Goal: Transaction & Acquisition: Obtain resource

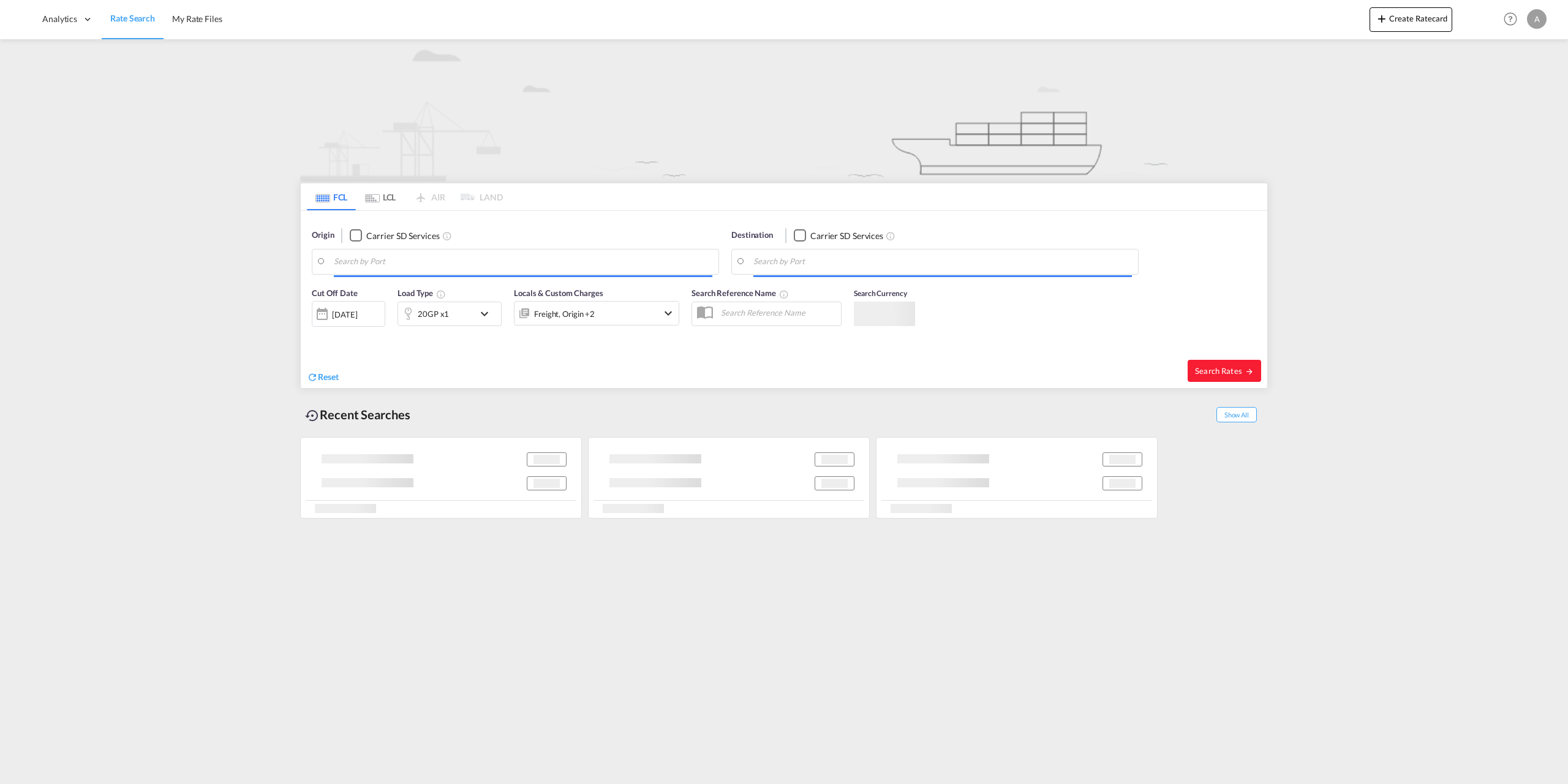
type input "[GEOGRAPHIC_DATA], [GEOGRAPHIC_DATA]"
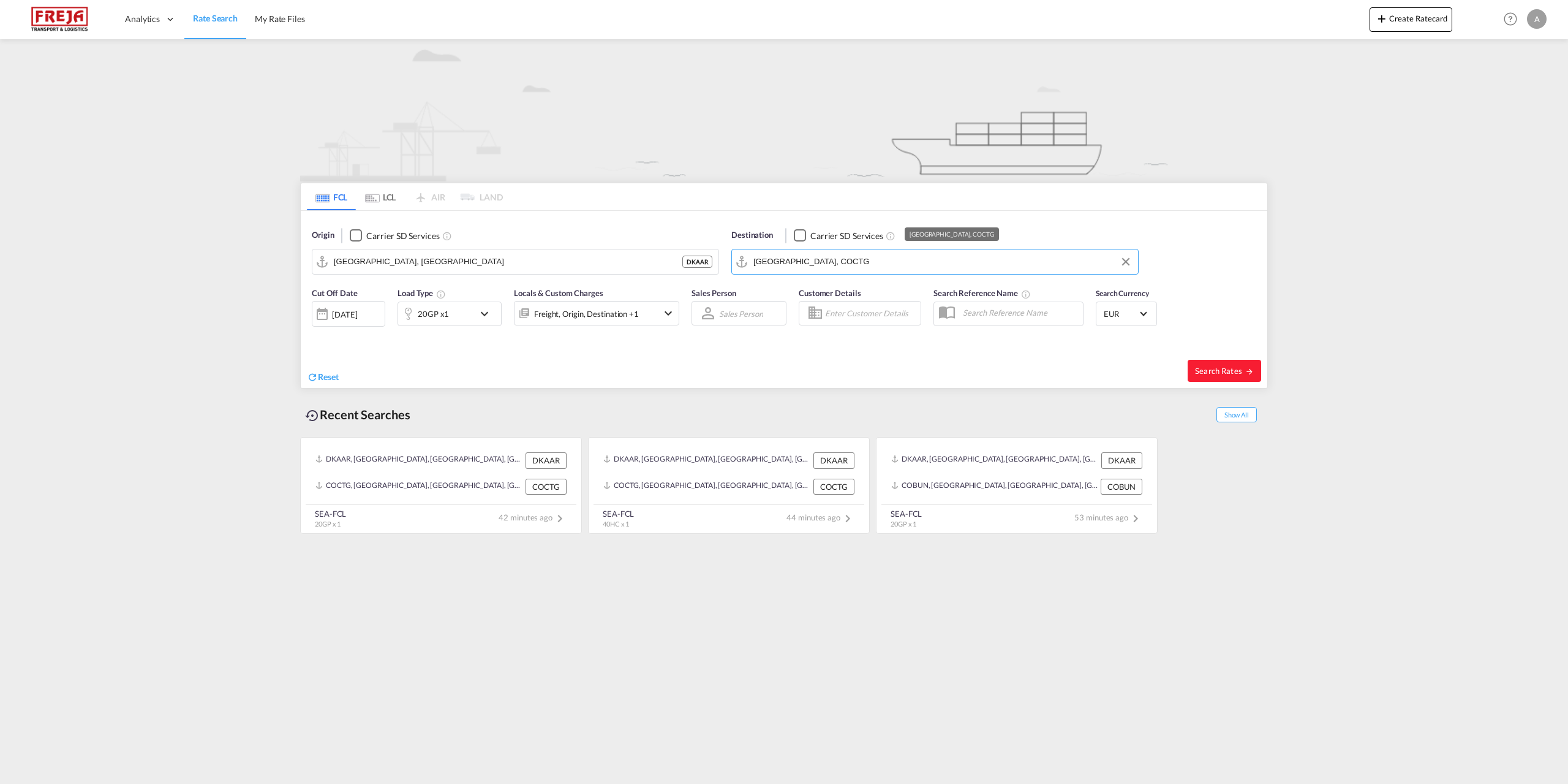
click at [864, 266] on input "Cartagena, COCTG" at bounding box center [942, 262] width 378 height 19
click at [876, 264] on input "Cartagena, COCTG" at bounding box center [942, 262] width 378 height 19
drag, startPoint x: 810, startPoint y: 255, endPoint x: 610, endPoint y: 244, distance: 200.3
click at [610, 244] on div "Origin Carrier SD Services Aarhus, DKAAR DKAAR Destination Carrier SD Services …" at bounding box center [784, 245] width 967 height 70
paste input "[GEOGRAPHIC_DATA]"
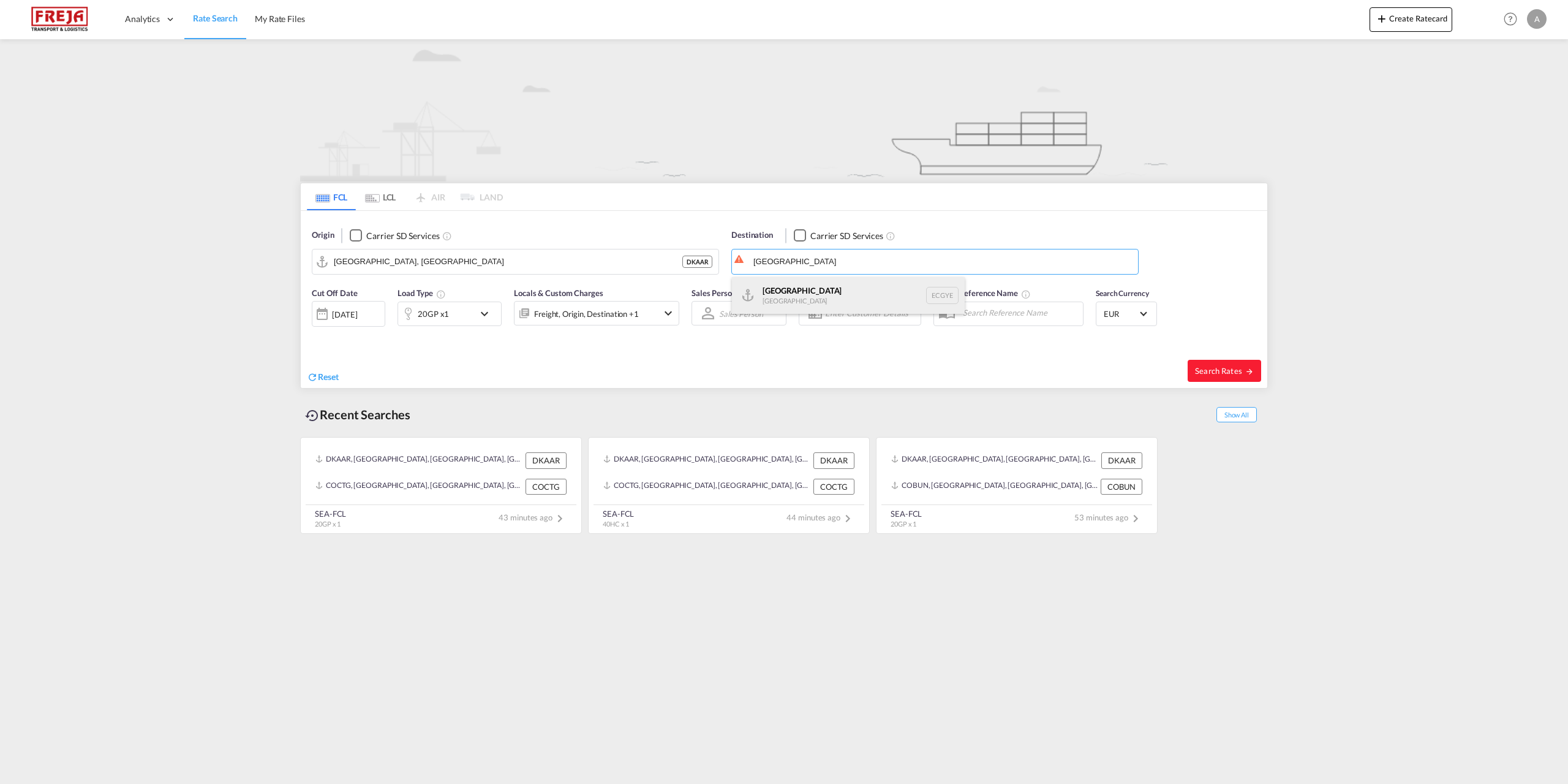
click at [805, 287] on div "Guayaquil Ecuador ECGYE" at bounding box center [848, 296] width 233 height 37
type input "[GEOGRAPHIC_DATA], ECGYE"
click at [484, 313] on md-icon "icon-chevron-down" at bounding box center [487, 313] width 21 height 15
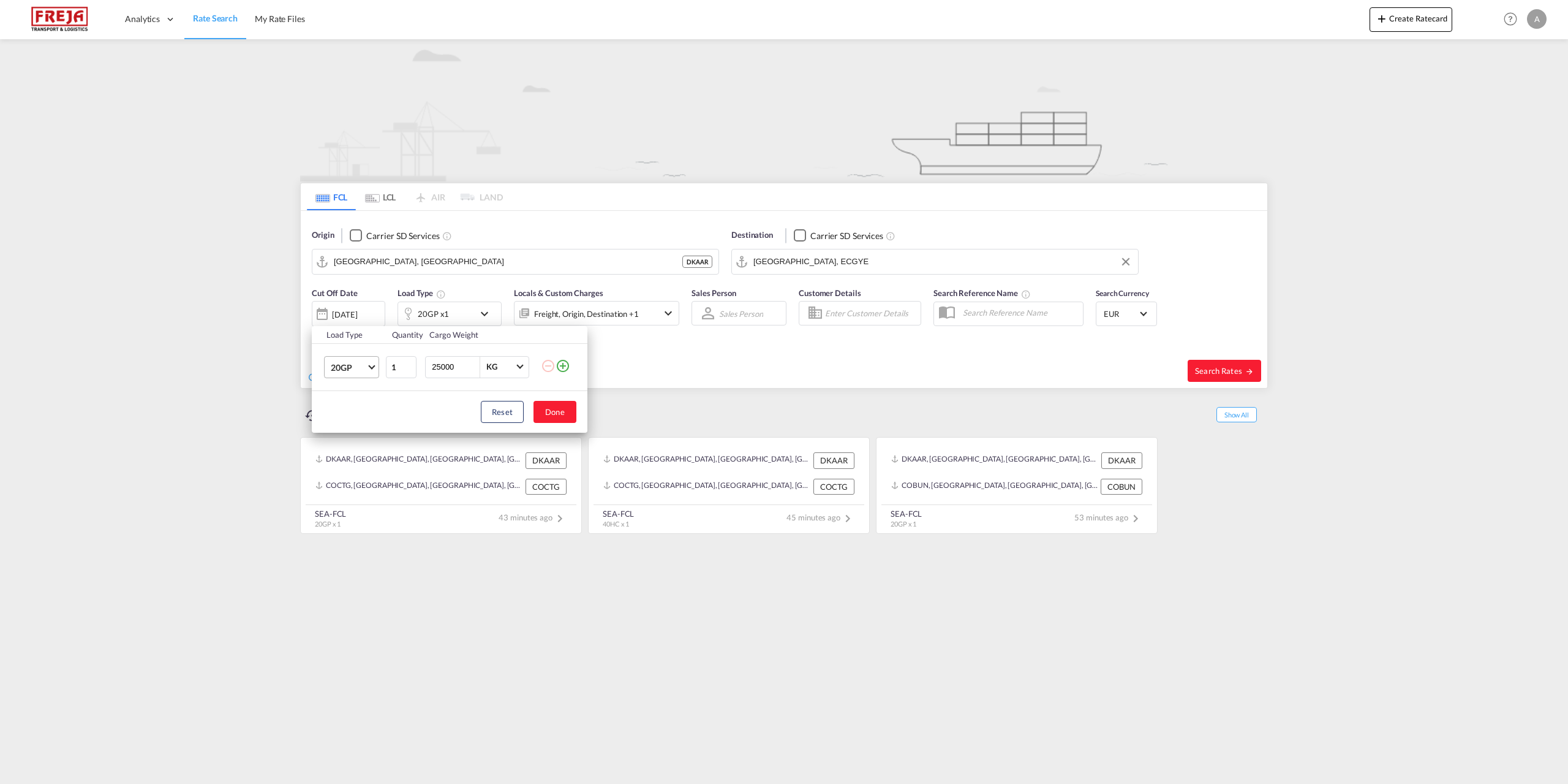
click at [375, 367] on md-select-value "20GP" at bounding box center [354, 367] width 49 height 21
click at [368, 426] on md-option "40HC" at bounding box center [363, 426] width 84 height 29
click at [564, 412] on button "Done" at bounding box center [555, 412] width 43 height 22
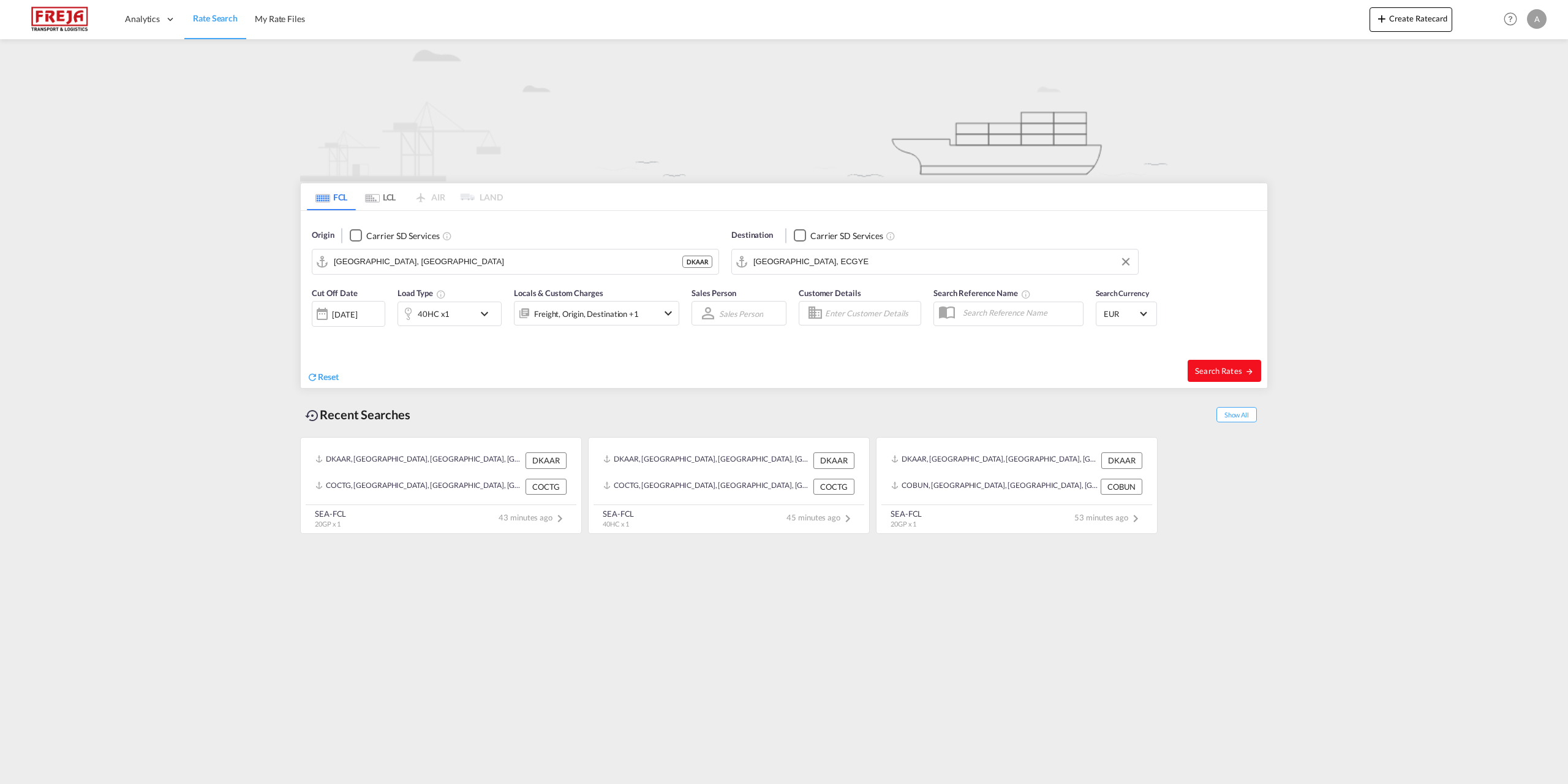
click at [1208, 371] on span "Search Rates" at bounding box center [1225, 371] width 59 height 10
type input "DKAAR to ECGYE / 26 Aug 2025"
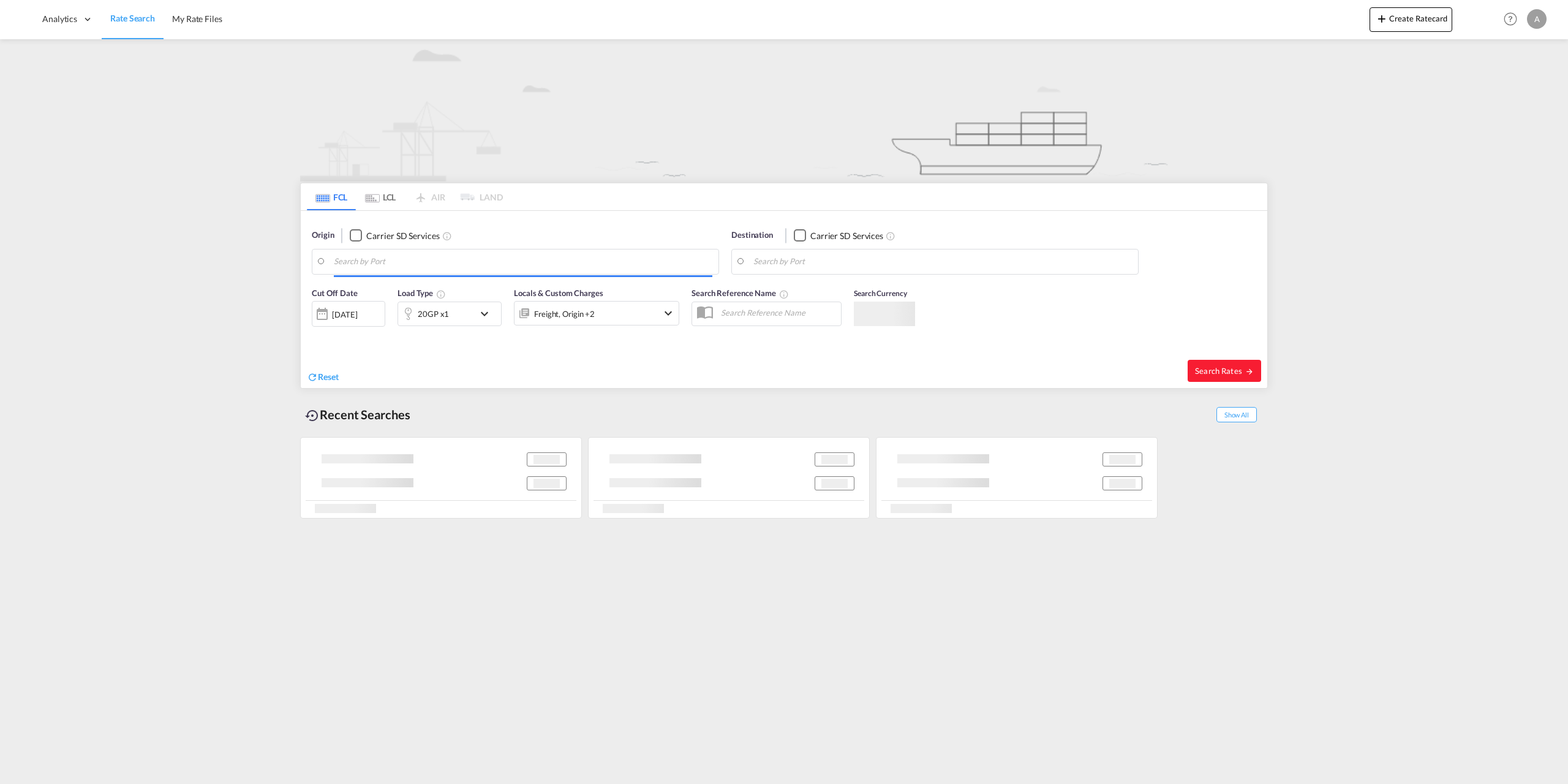
type input "Aarhus, DKAAR"
type input "[GEOGRAPHIC_DATA], ECGYE"
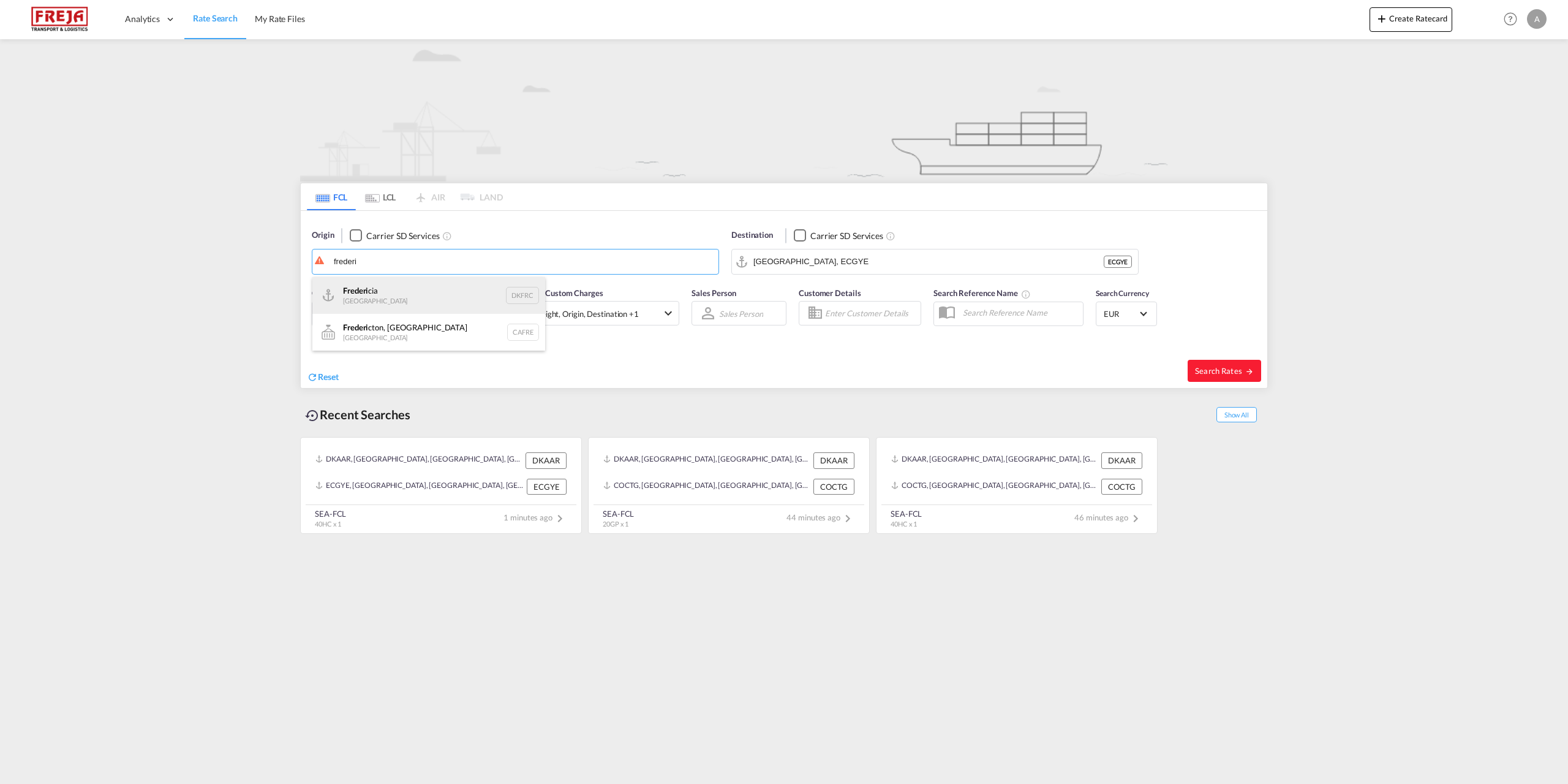
click at [356, 291] on div "Frederi cia Denmark DKFRC" at bounding box center [429, 296] width 233 height 37
type input "[GEOGRAPHIC_DATA], DKFRC"
click at [1218, 366] on span "Search Rates" at bounding box center [1225, 371] width 59 height 10
type input "DKFRC to ECGYE / 26 Aug 2025"
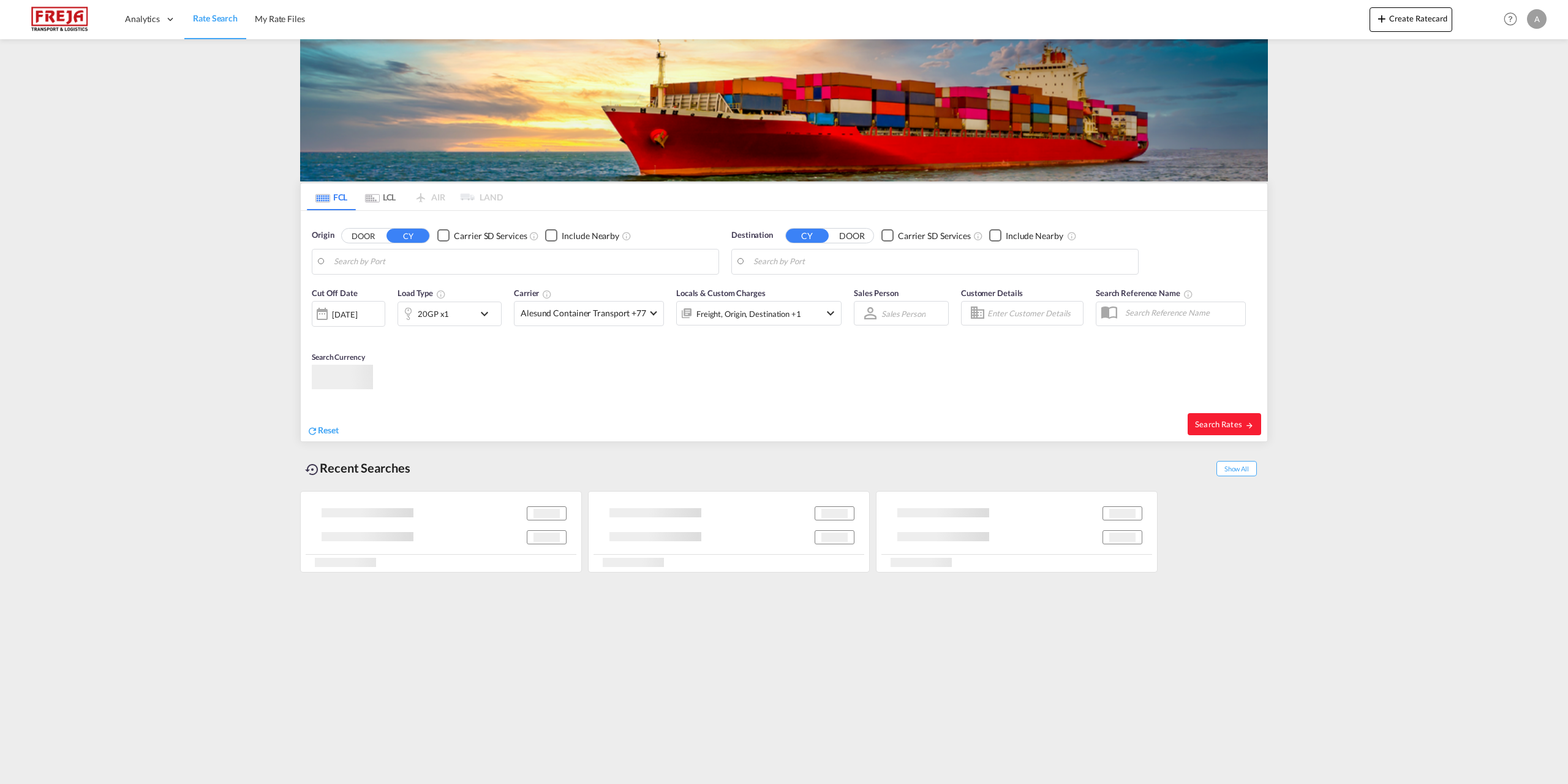
type input "[GEOGRAPHIC_DATA], DKFRC"
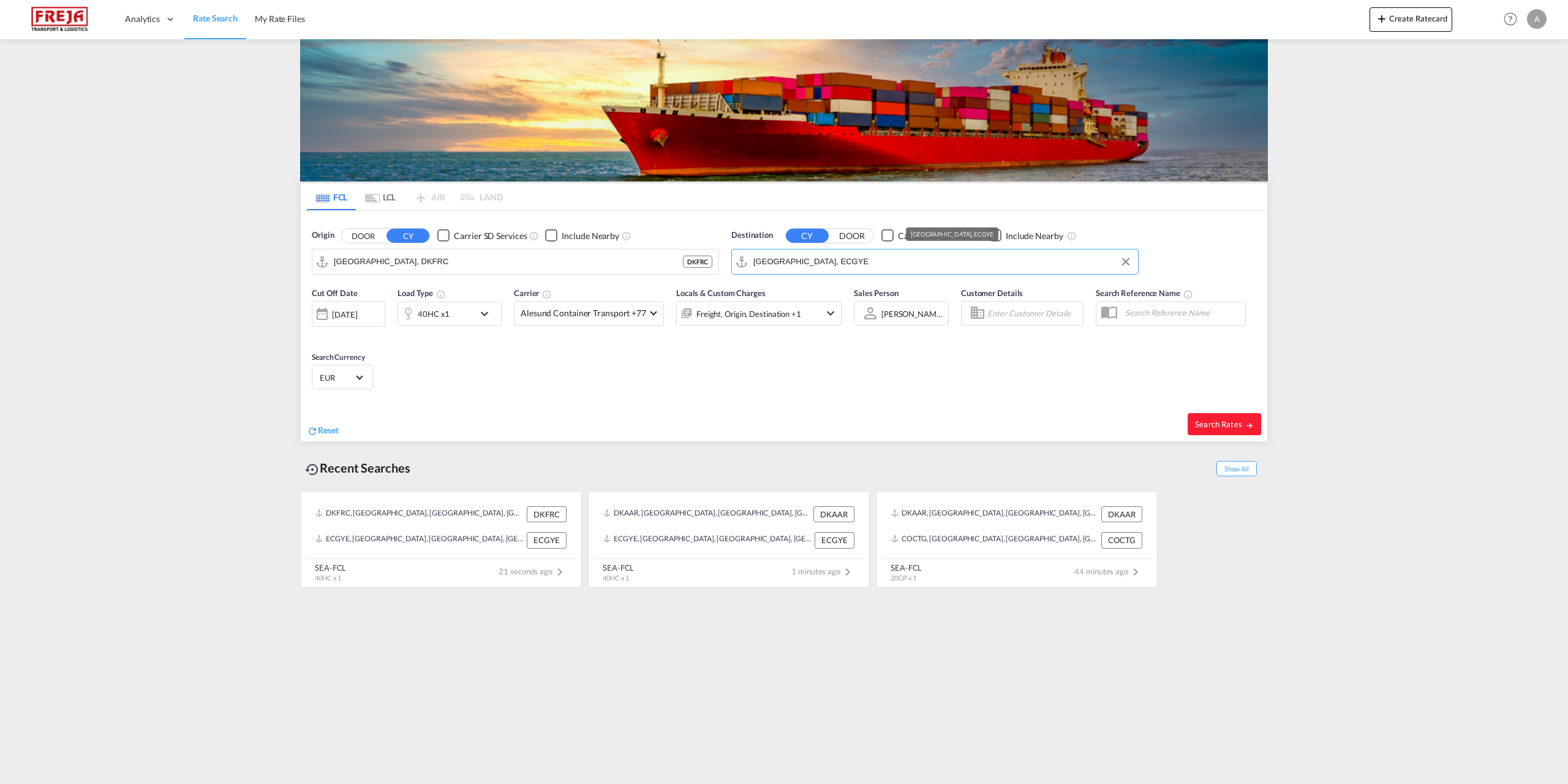
click at [830, 257] on input "Guayaquil, ECGYE" at bounding box center [942, 262] width 378 height 19
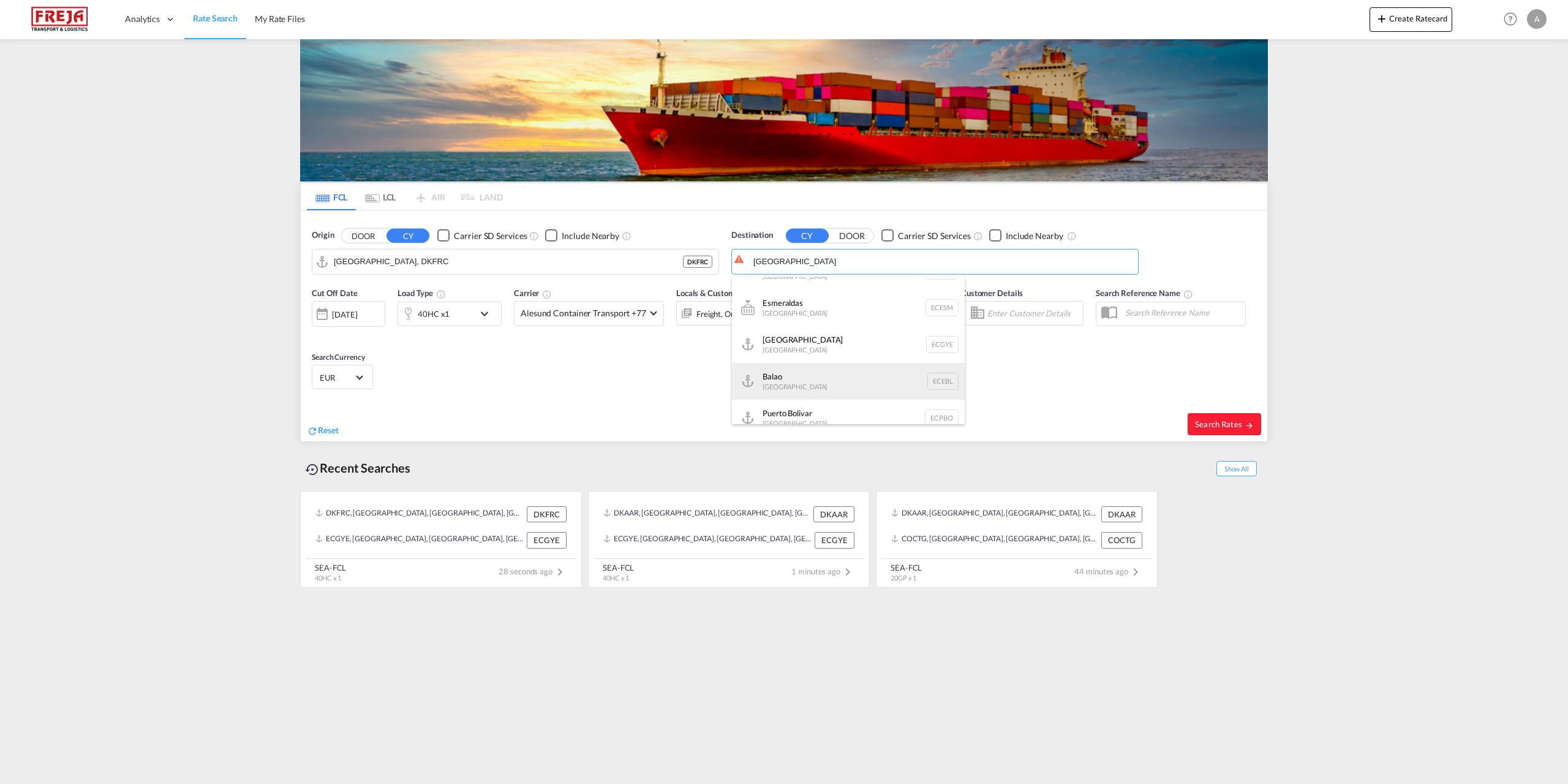
scroll to position [122, 0]
click at [794, 387] on div "Posorja Ecuador ECPSJ" at bounding box center [848, 394] width 233 height 37
type input "Posorja, ECPSJ"
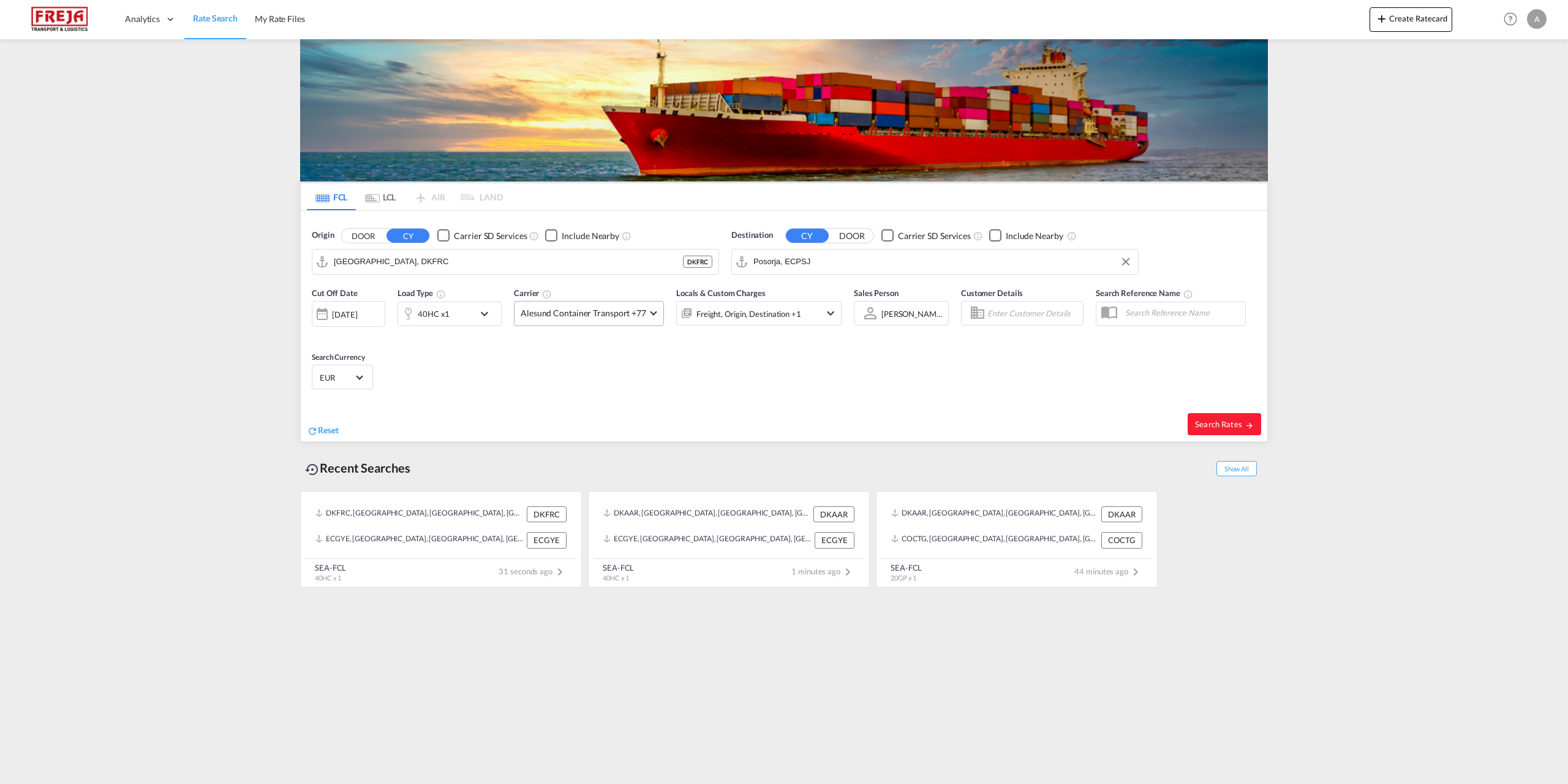
click at [651, 313] on span at bounding box center [653, 311] width 7 height 7
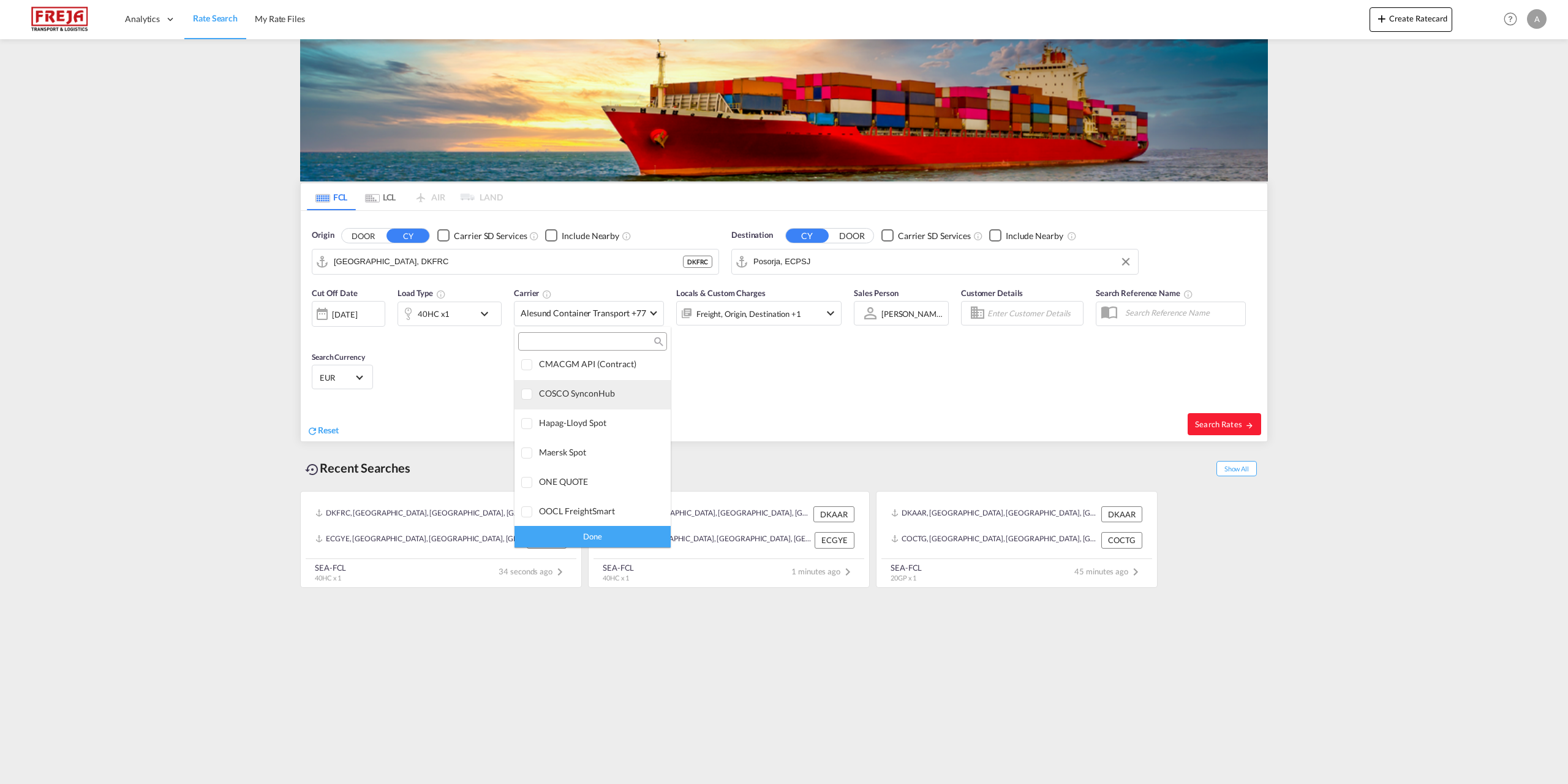
scroll to position [0, 0]
click at [621, 368] on div "Checkbox No Ink" at bounding box center [627, 368] width 12 height 12
click at [620, 532] on div "Done" at bounding box center [593, 536] width 156 height 22
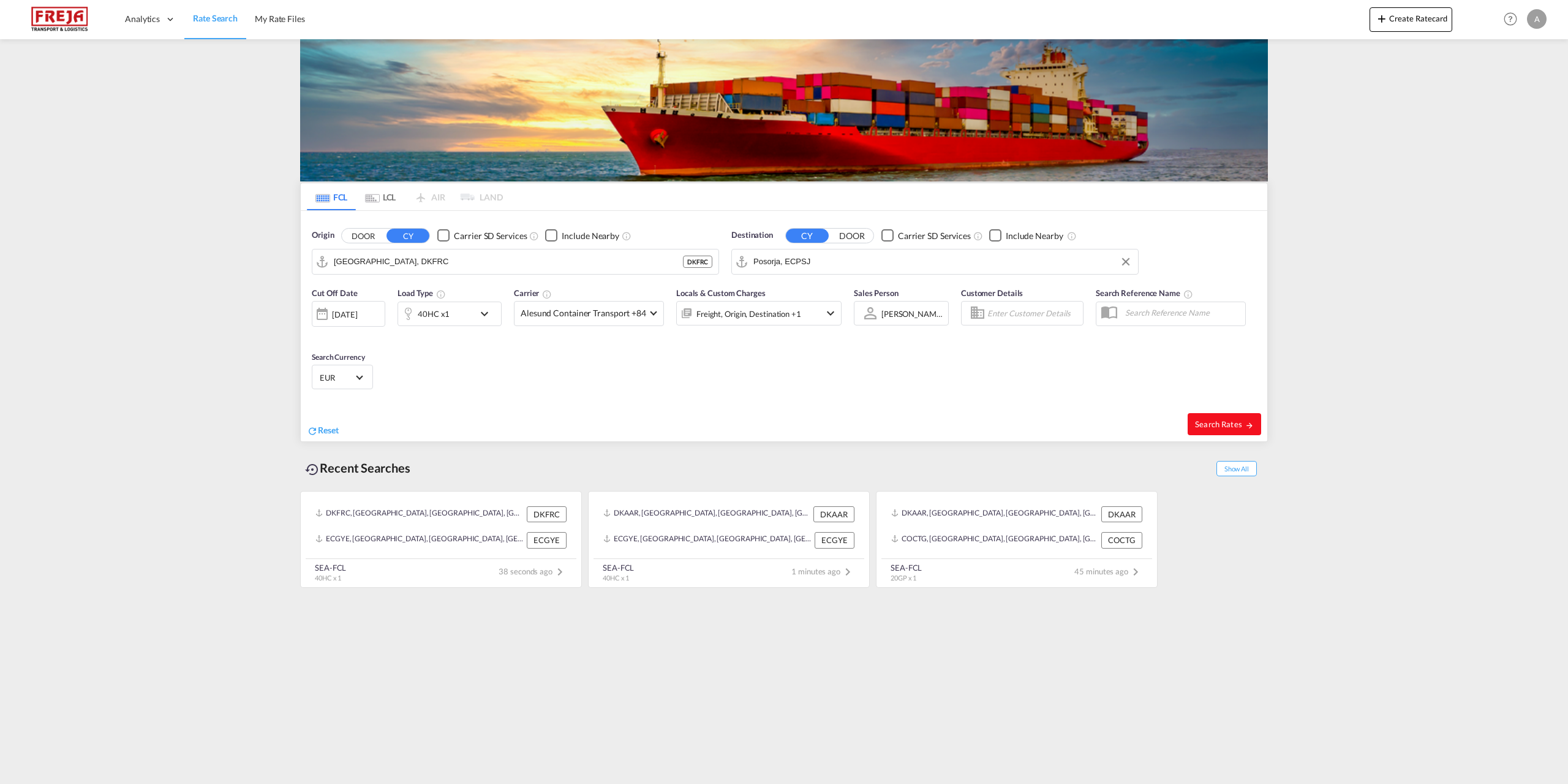
click at [1225, 417] on button "Search Rates" at bounding box center [1225, 424] width 73 height 22
type input "DKFRC to ECPSJ / [DATE]"
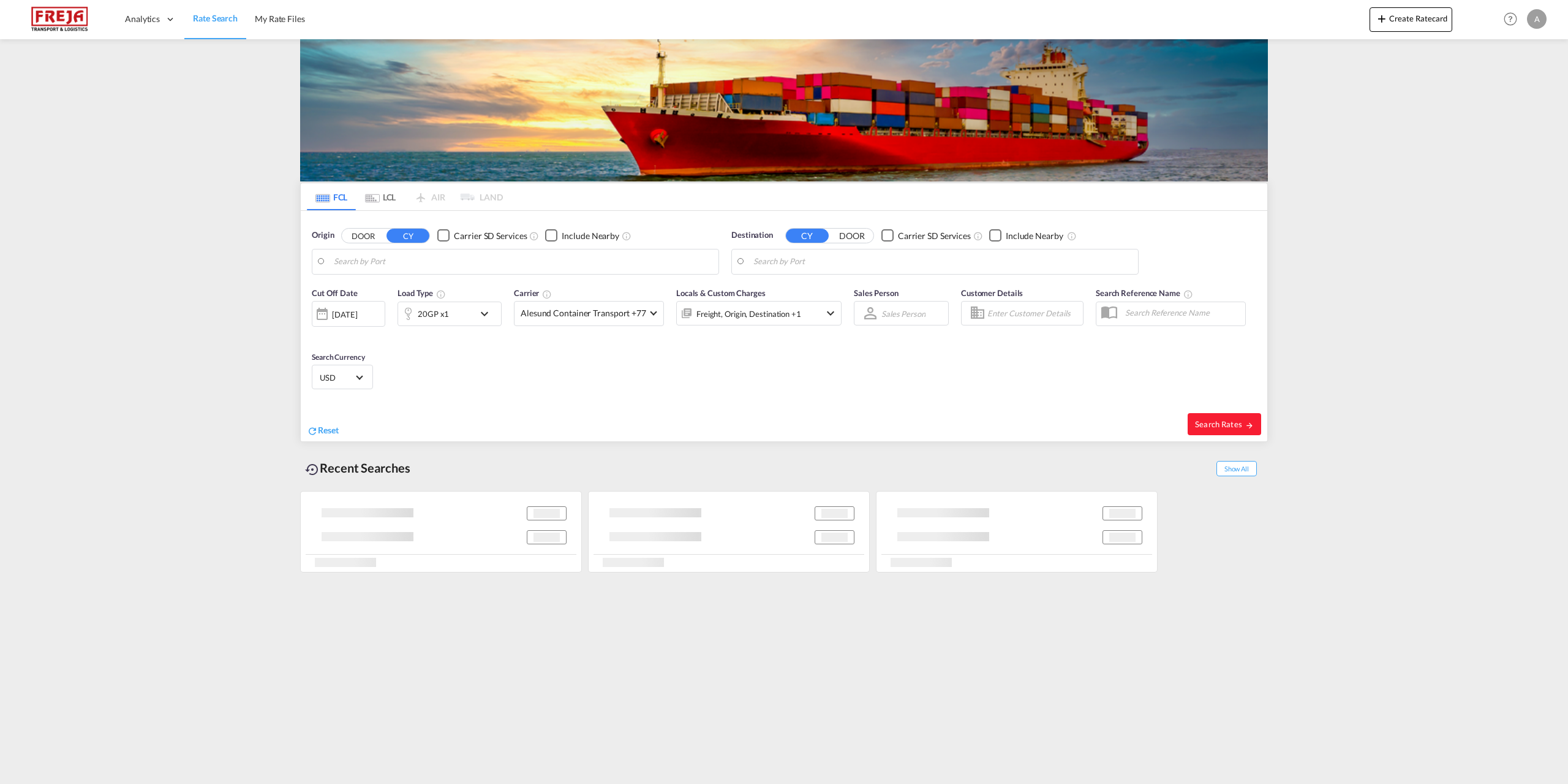
type input "[GEOGRAPHIC_DATA], DKFRC"
type input "Posorja, ECPSJ"
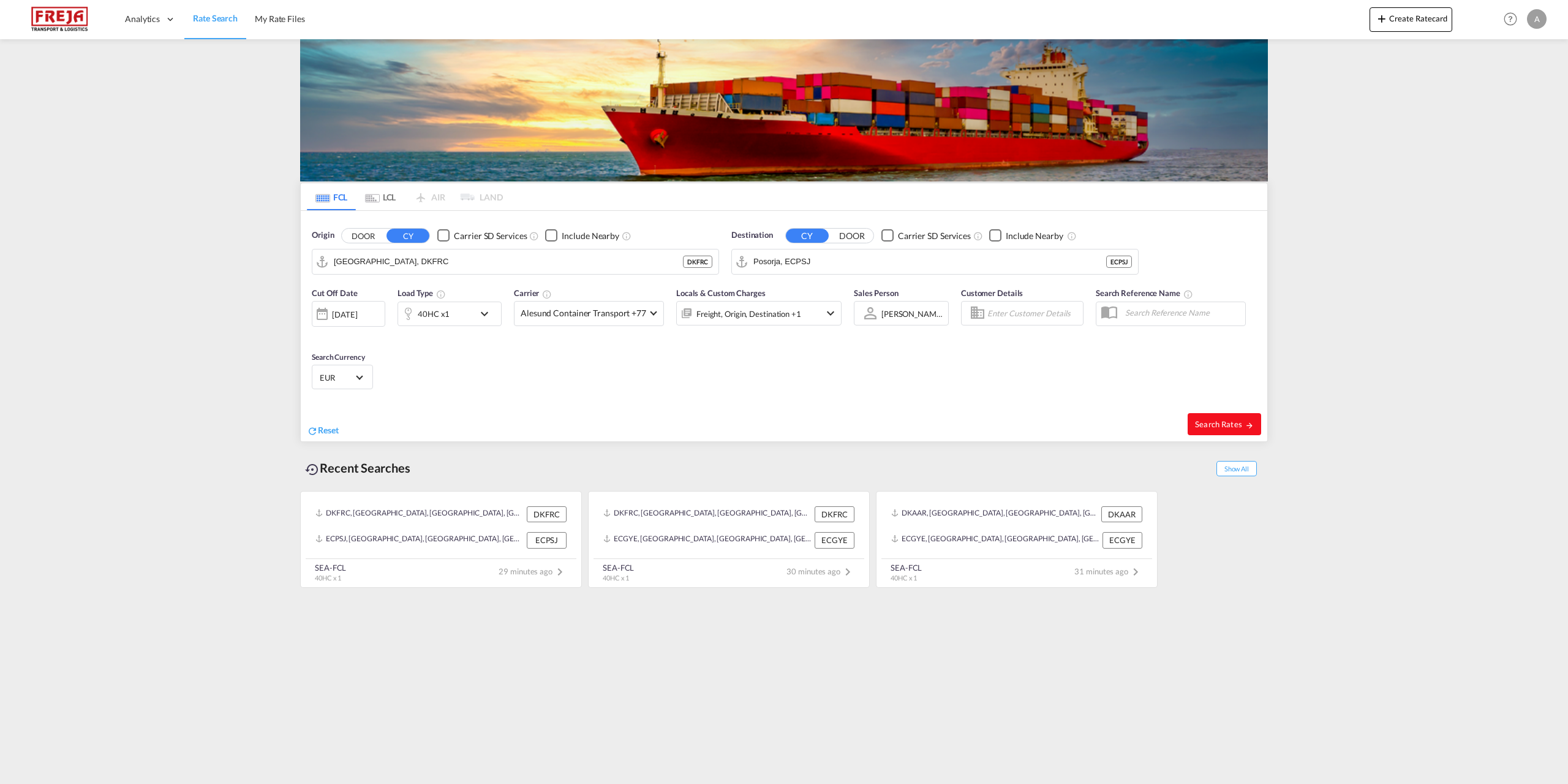
click at [1222, 422] on span "Search Rates" at bounding box center [1225, 424] width 59 height 10
type input "DKFRC to ECPSJ / [DATE]"
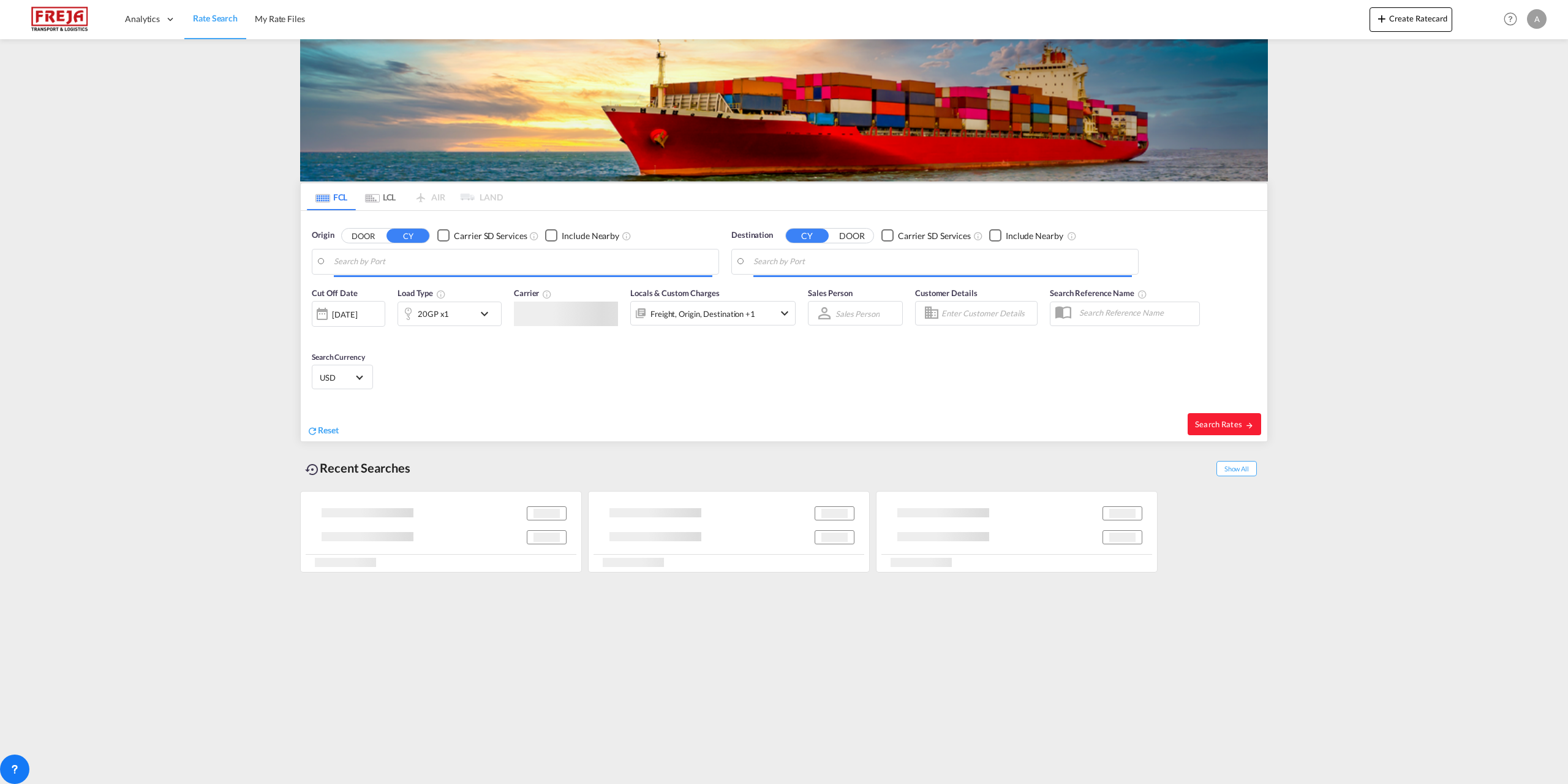
type input "[GEOGRAPHIC_DATA], DKFRC"
type input "Posorja, ECPSJ"
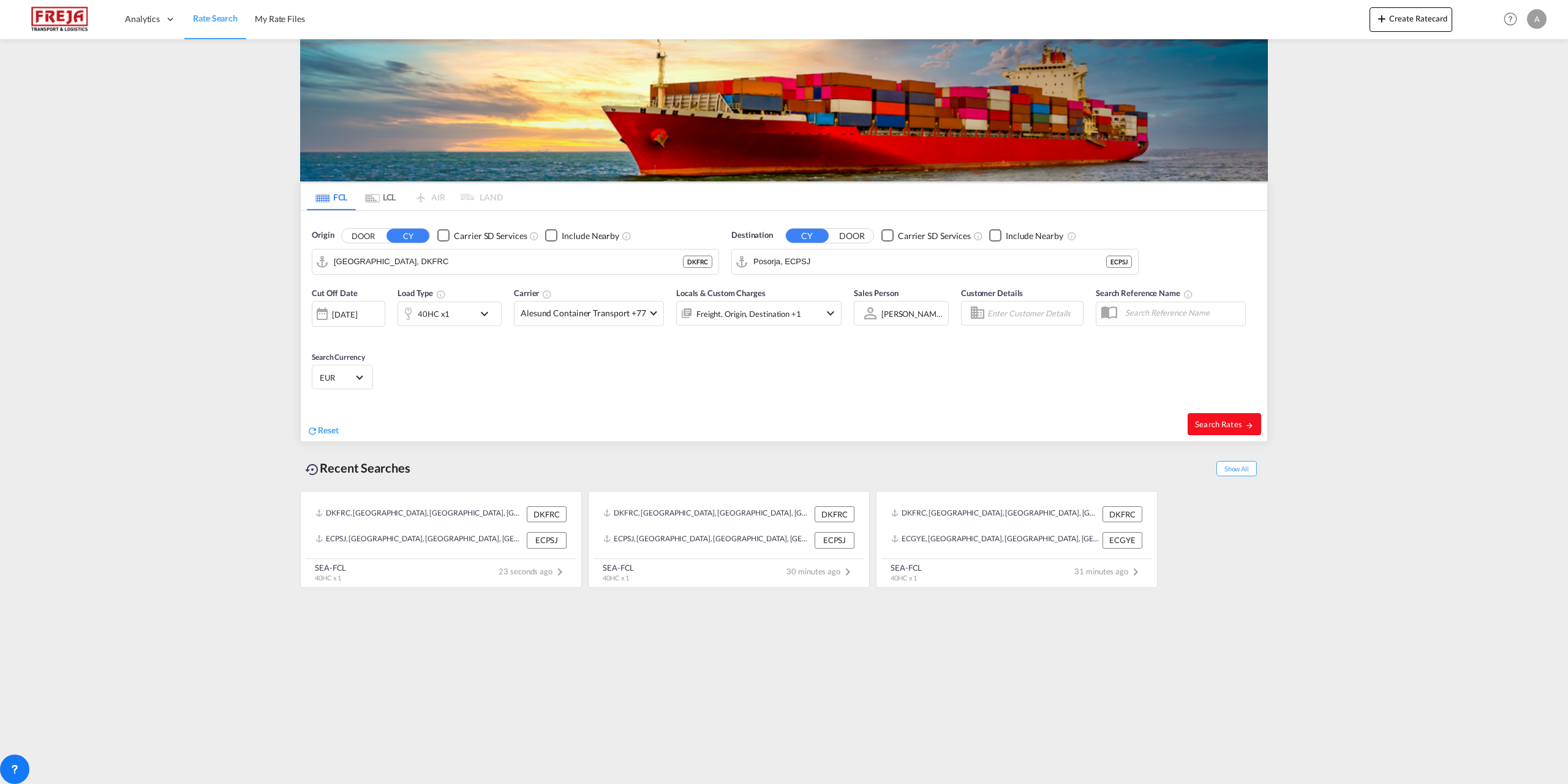
click at [1241, 424] on span "Search Rates" at bounding box center [1225, 424] width 59 height 10
type input "DKFRC to ECPSJ / [DATE]"
